Goal: Task Accomplishment & Management: Manage account settings

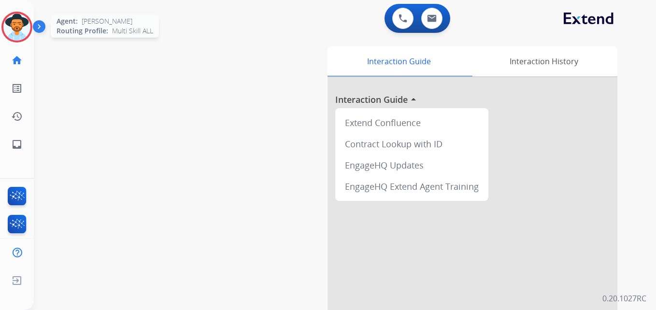
click at [19, 27] on img at bounding box center [16, 27] width 27 height 27
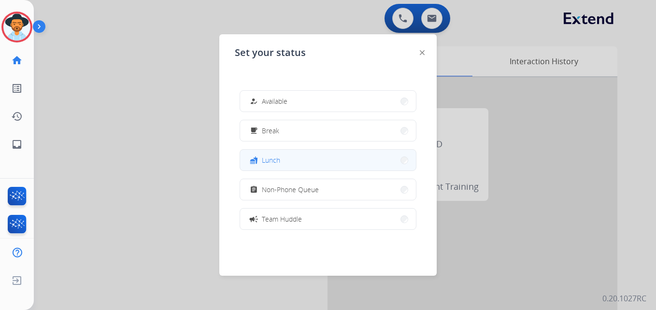
scroll to position [153, 0]
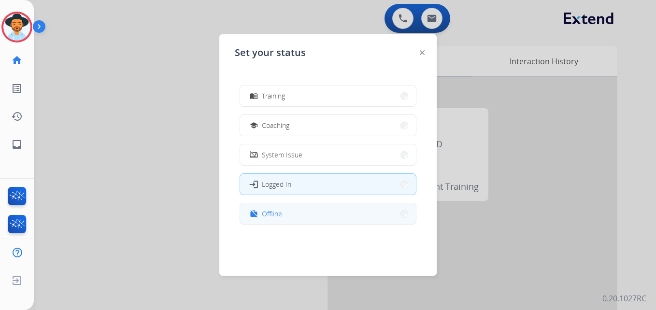
click at [289, 214] on button "work_off Offline" at bounding box center [328, 213] width 176 height 21
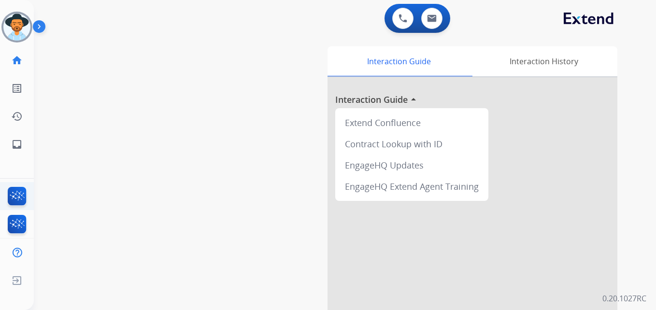
click at [14, 185] on ul "FocalPoints" at bounding box center [17, 196] width 34 height 28
click at [28, 198] on li "FocalPoints" at bounding box center [17, 198] width 23 height 22
click at [17, 201] on img at bounding box center [17, 198] width 23 height 22
